Goal: Transaction & Acquisition: Download file/media

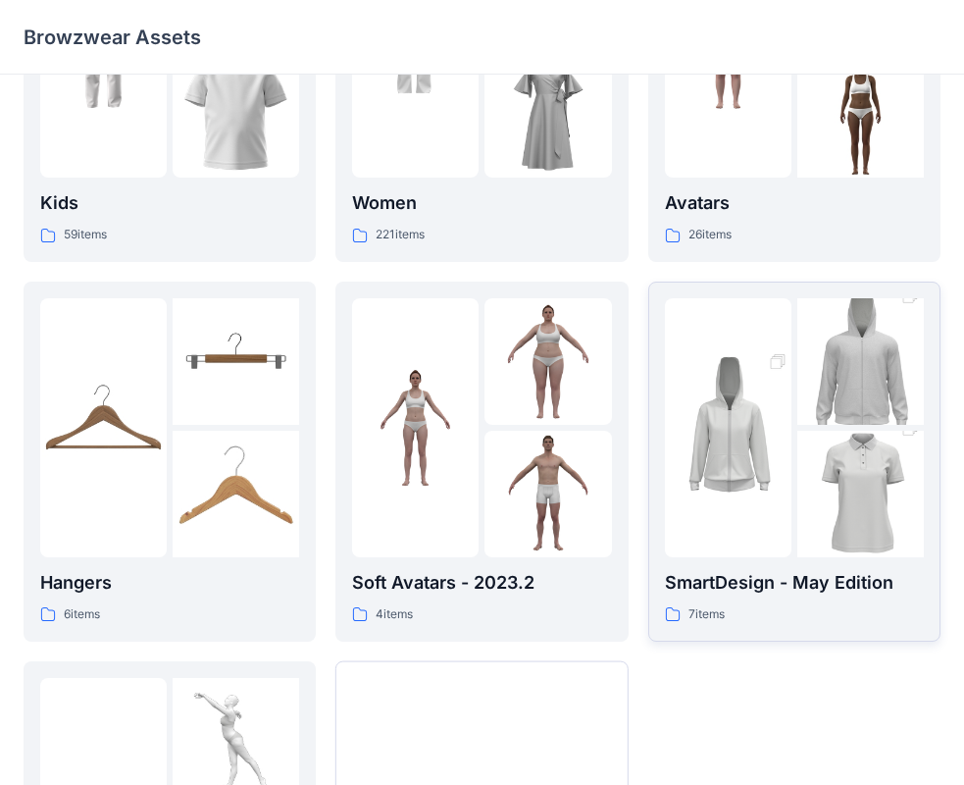
scroll to position [487, 0]
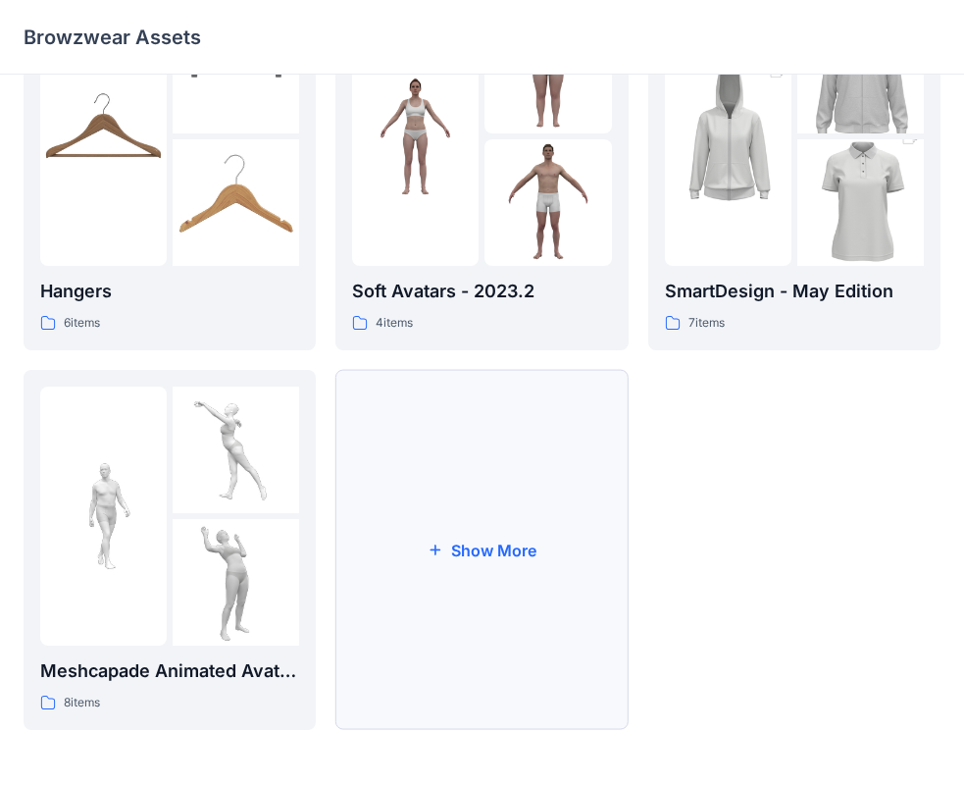
click at [467, 558] on button "Show More" at bounding box center [481, 550] width 292 height 360
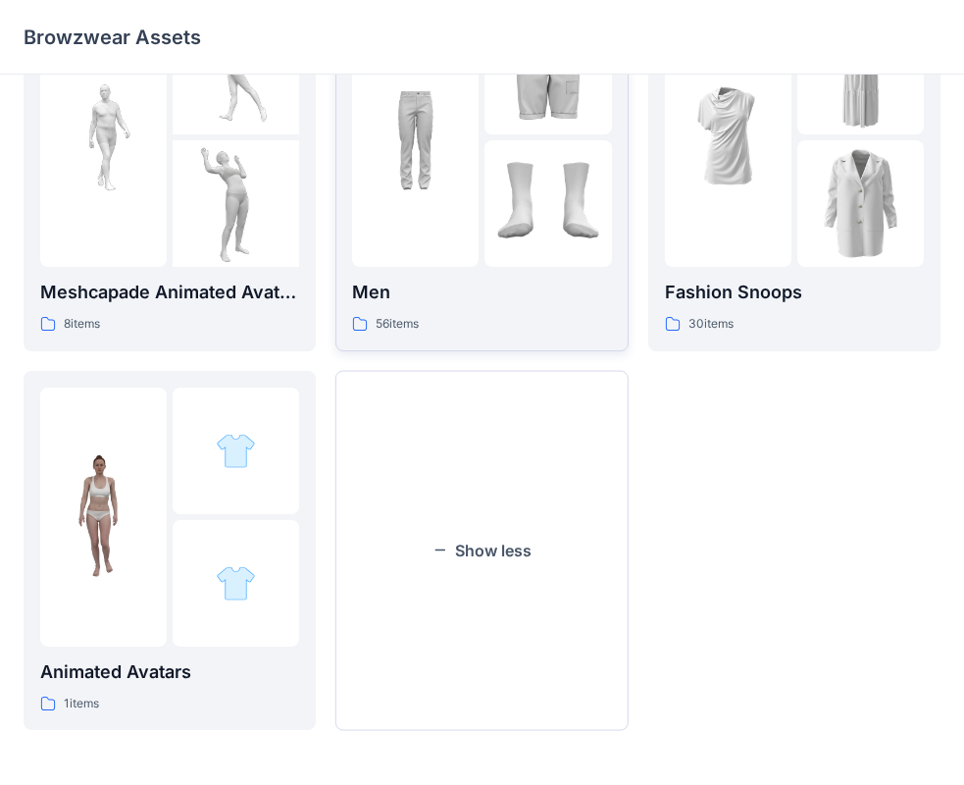
click at [495, 525] on button "Show less" at bounding box center [481, 551] width 292 height 360
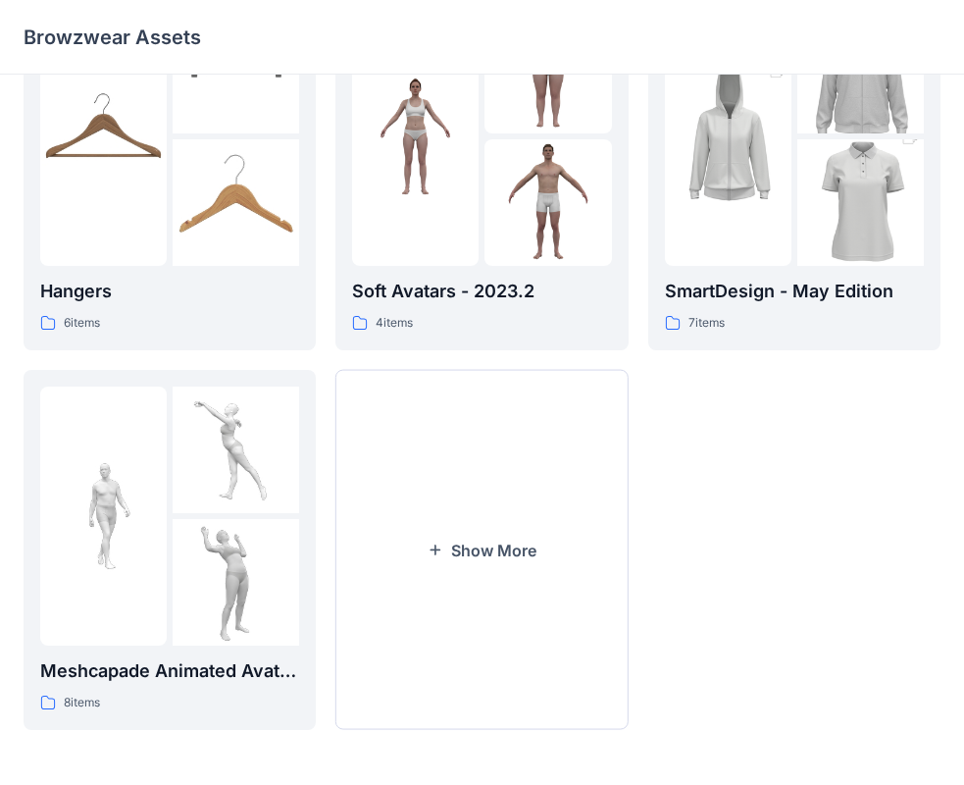
click at [495, 525] on button "Show More" at bounding box center [481, 550] width 292 height 360
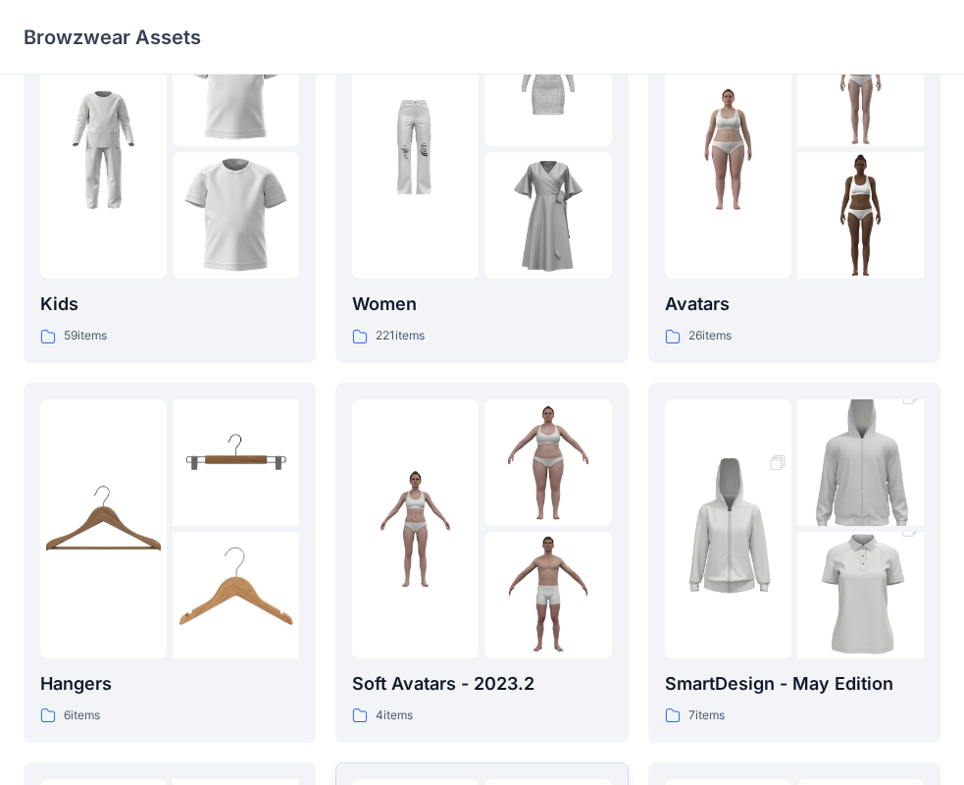
scroll to position [0, 0]
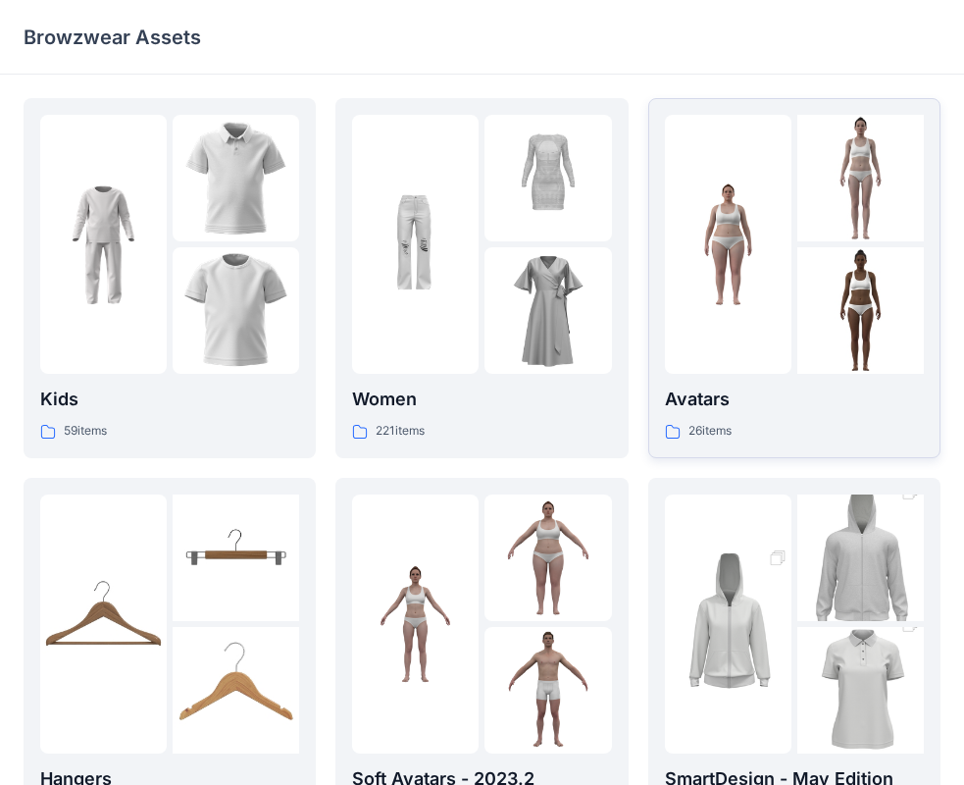
click at [743, 399] on p "Avatars" at bounding box center [794, 398] width 259 height 27
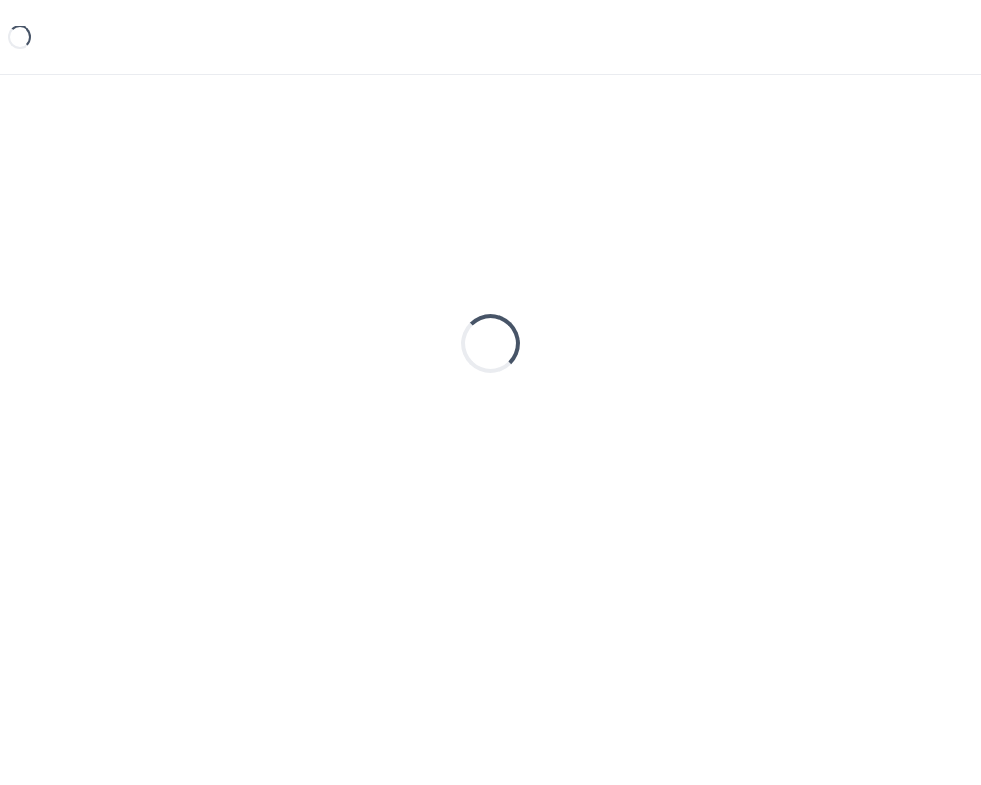
click at [743, 399] on div "Loading..." at bounding box center [491, 343] width 934 height 490
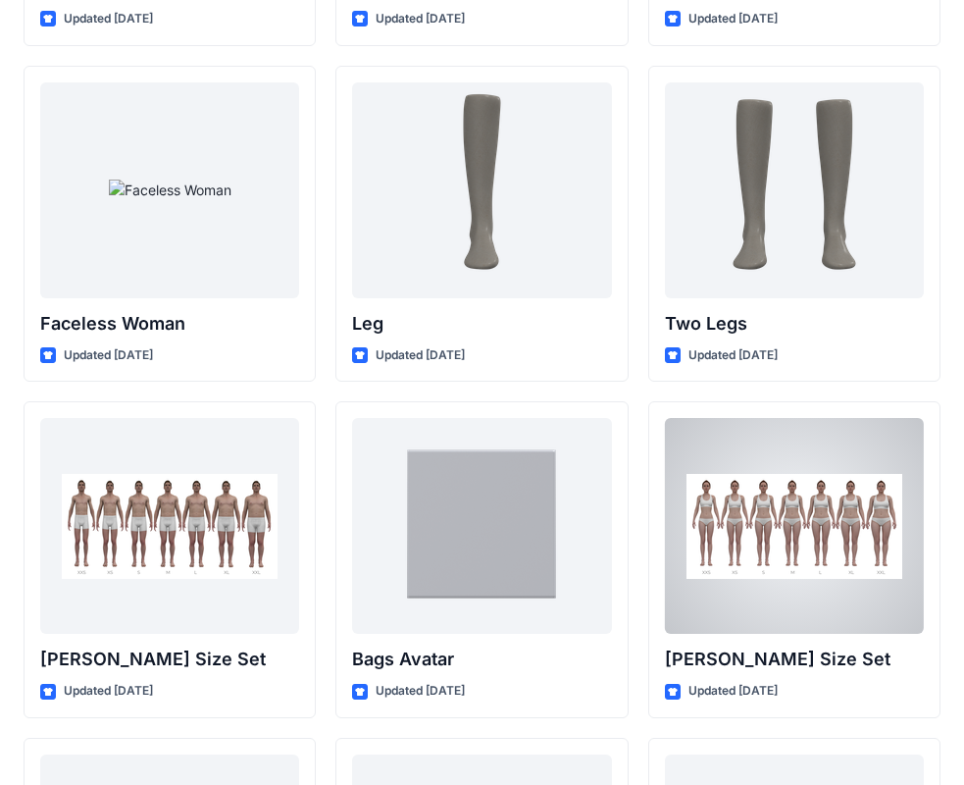
scroll to position [1811, 0]
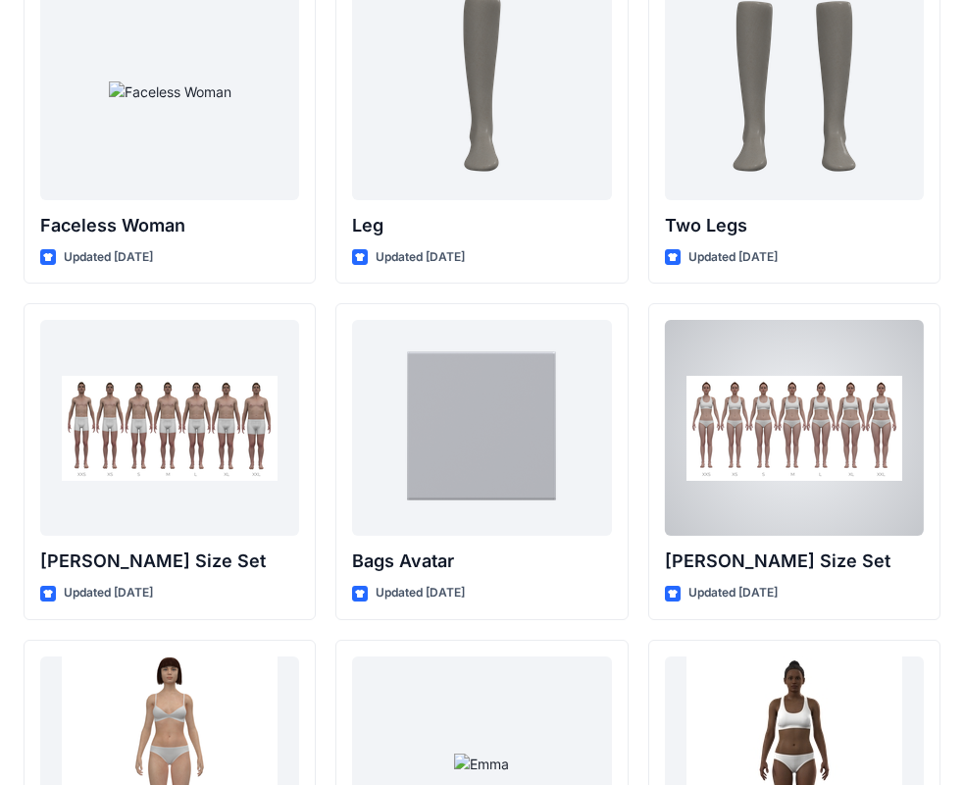
click at [719, 430] on div at bounding box center [794, 428] width 259 height 216
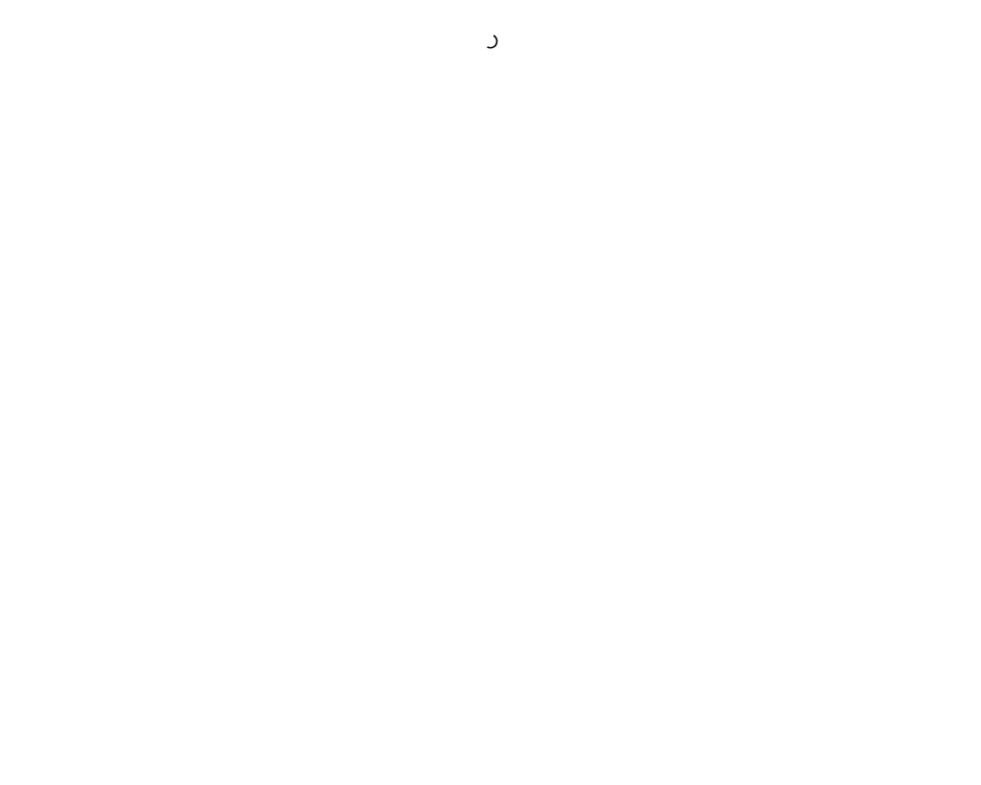
click at [719, 430] on div at bounding box center [490, 392] width 981 height 785
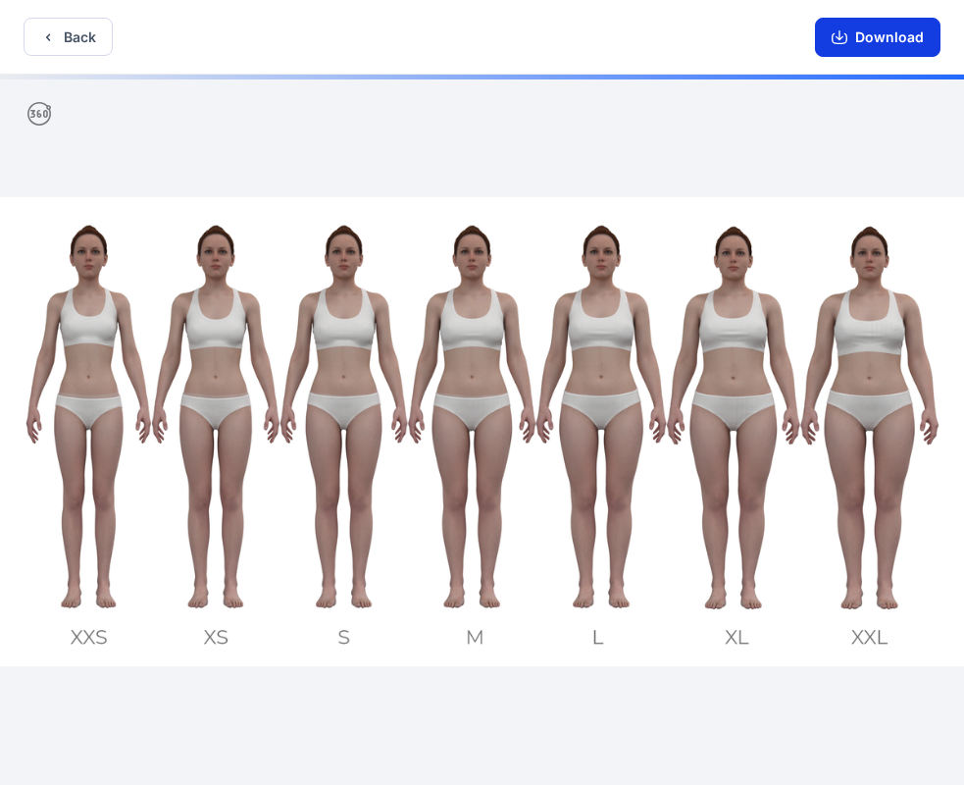
click at [867, 30] on button "Download" at bounding box center [878, 37] width 126 height 39
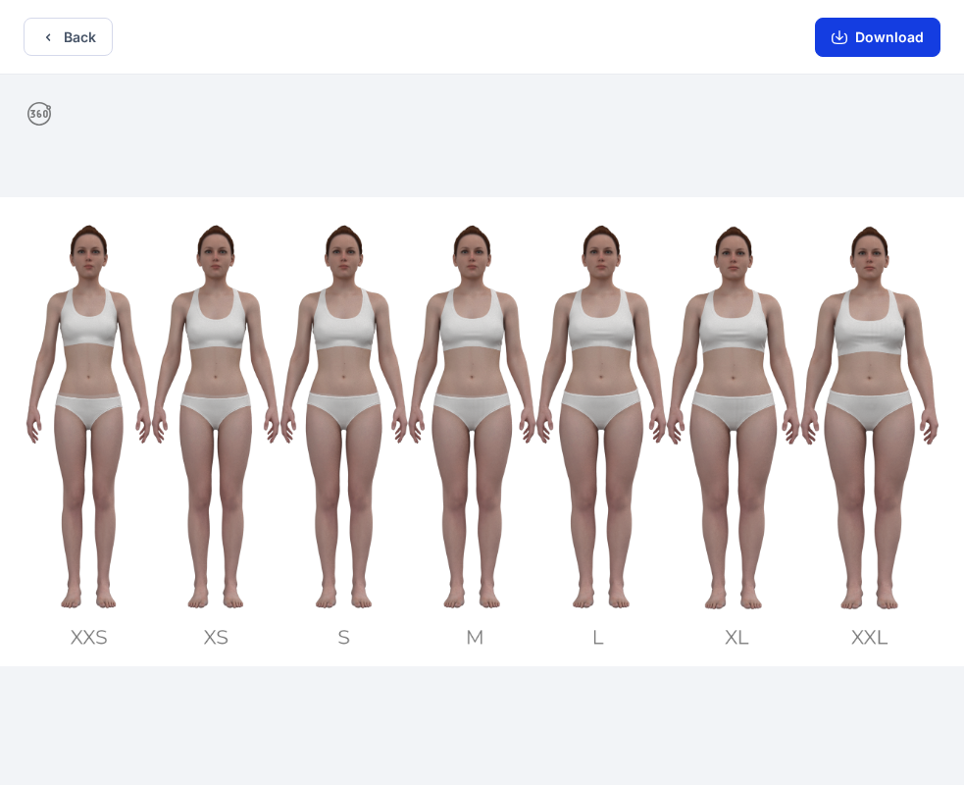
click at [847, 39] on icon "button" at bounding box center [840, 38] width 16 height 11
click at [42, 37] on icon "button" at bounding box center [48, 37] width 16 height 16
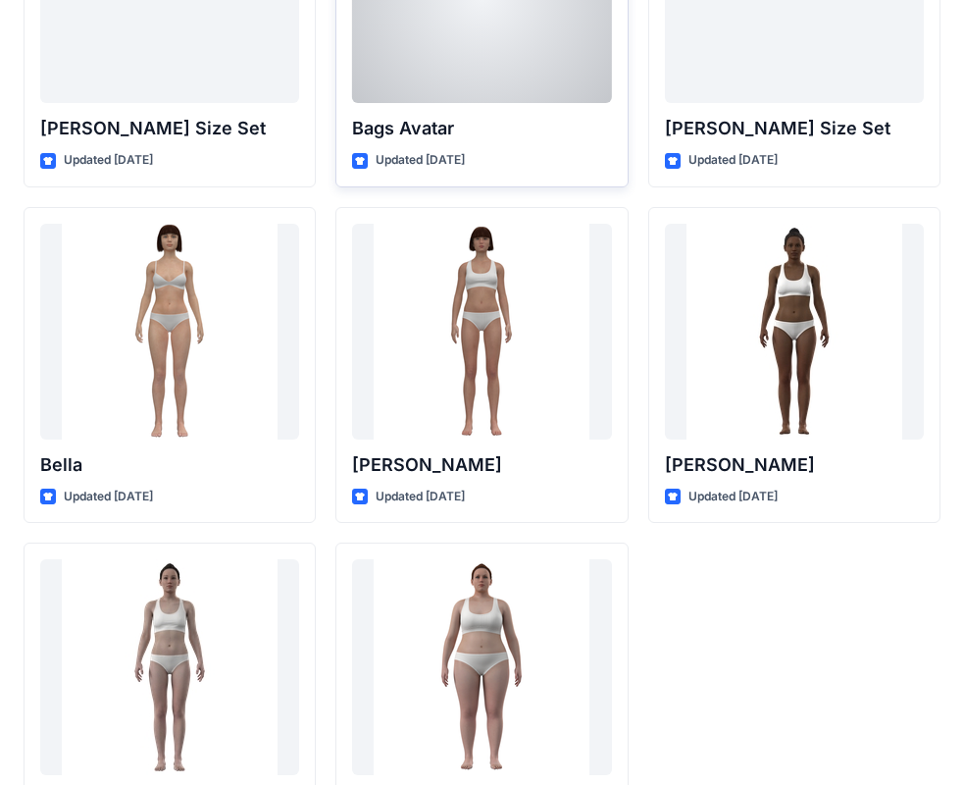
scroll to position [2341, 0]
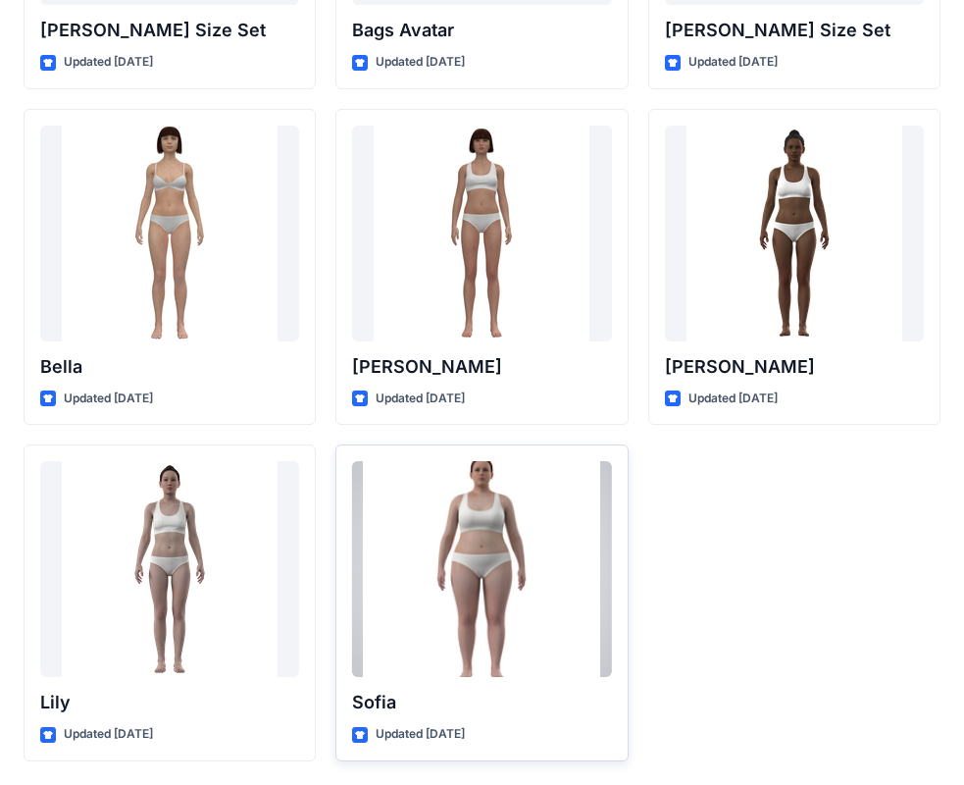
drag, startPoint x: 416, startPoint y: 532, endPoint x: 420, endPoint y: 564, distance: 32.6
click at [420, 564] on div at bounding box center [481, 569] width 259 height 216
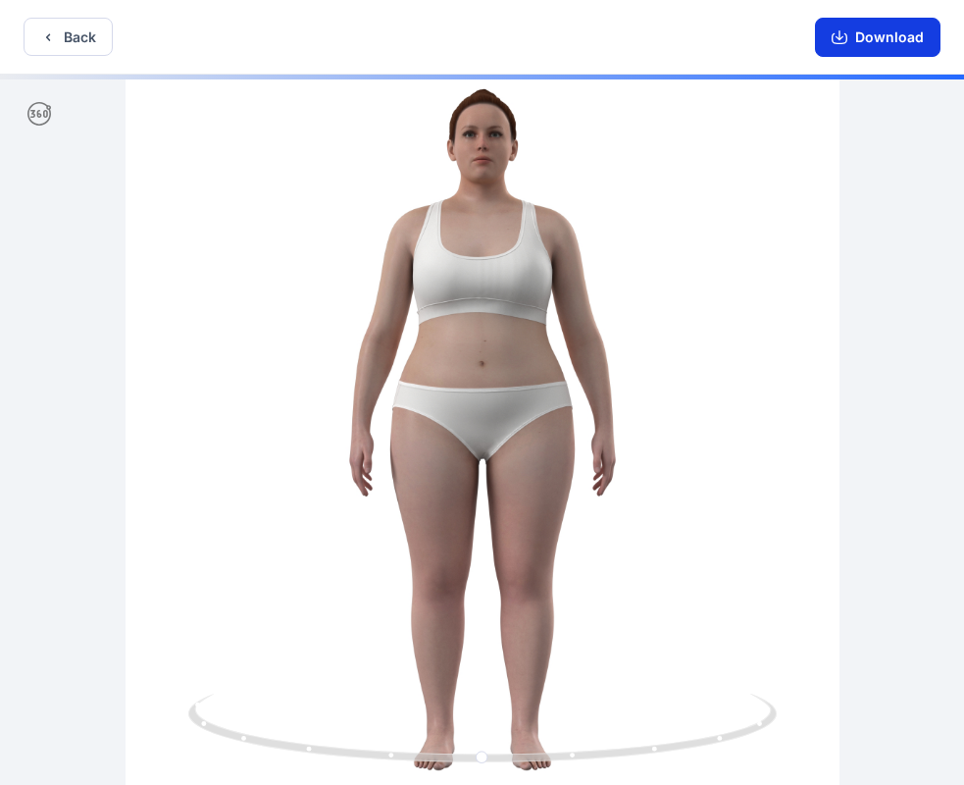
click at [893, 42] on button "Download" at bounding box center [878, 37] width 126 height 39
